Goal: Task Accomplishment & Management: Use online tool/utility

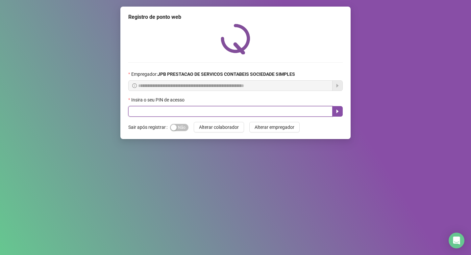
click at [149, 113] on input "text" at bounding box center [230, 111] width 204 height 11
type input "*****"
click at [336, 113] on icon "caret-right" at bounding box center [337, 111] width 5 height 5
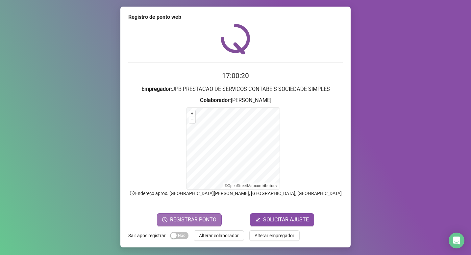
click at [200, 219] on span "REGISTRAR PONTO" at bounding box center [193, 219] width 46 height 8
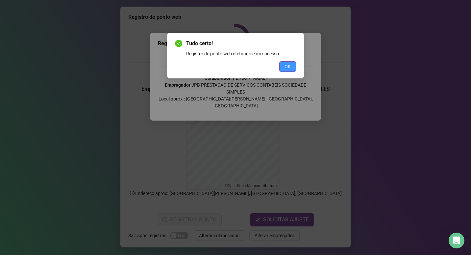
click at [290, 66] on span "OK" at bounding box center [287, 66] width 6 height 7
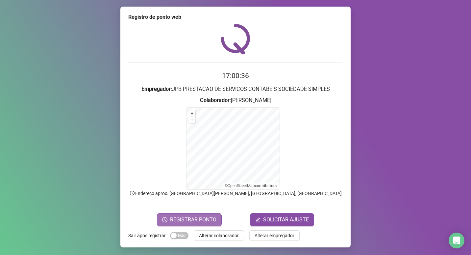
click at [189, 221] on span "REGISTRAR PONTO" at bounding box center [193, 219] width 46 height 8
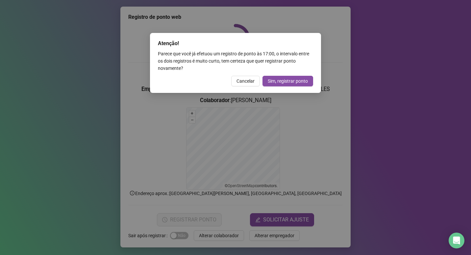
click at [253, 83] on span "Cancelar" at bounding box center [245, 80] width 18 height 7
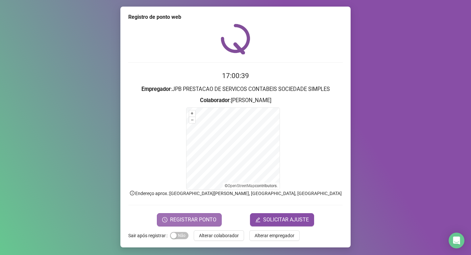
click at [189, 220] on span "REGISTRAR PONTO" at bounding box center [193, 219] width 46 height 8
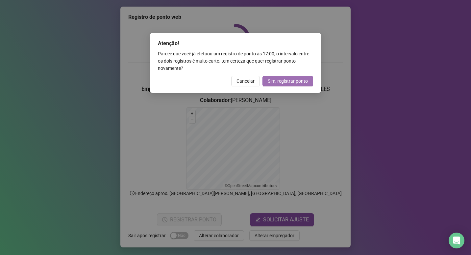
click at [295, 81] on span "Sim, registrar ponto" at bounding box center [288, 80] width 40 height 7
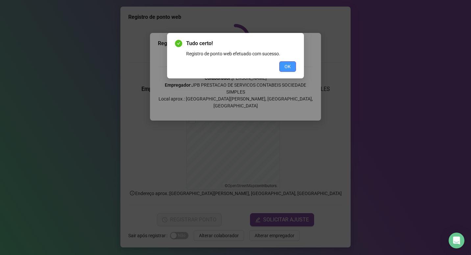
click at [290, 68] on span "OK" at bounding box center [287, 66] width 6 height 7
